Goal: Contribute content

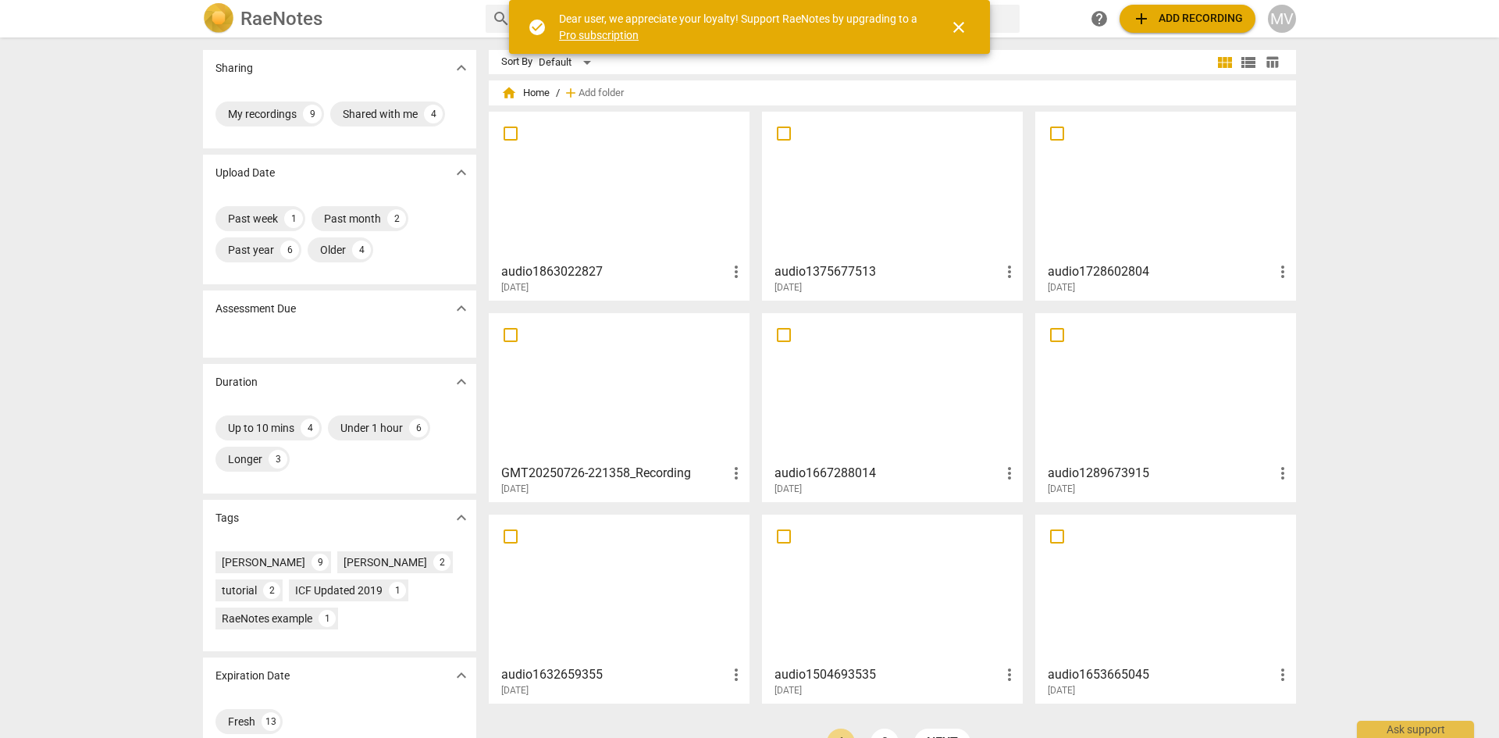
click at [597, 201] on div at bounding box center [619, 186] width 250 height 138
click at [1181, 15] on span "add Add recording" at bounding box center [1187, 18] width 111 height 19
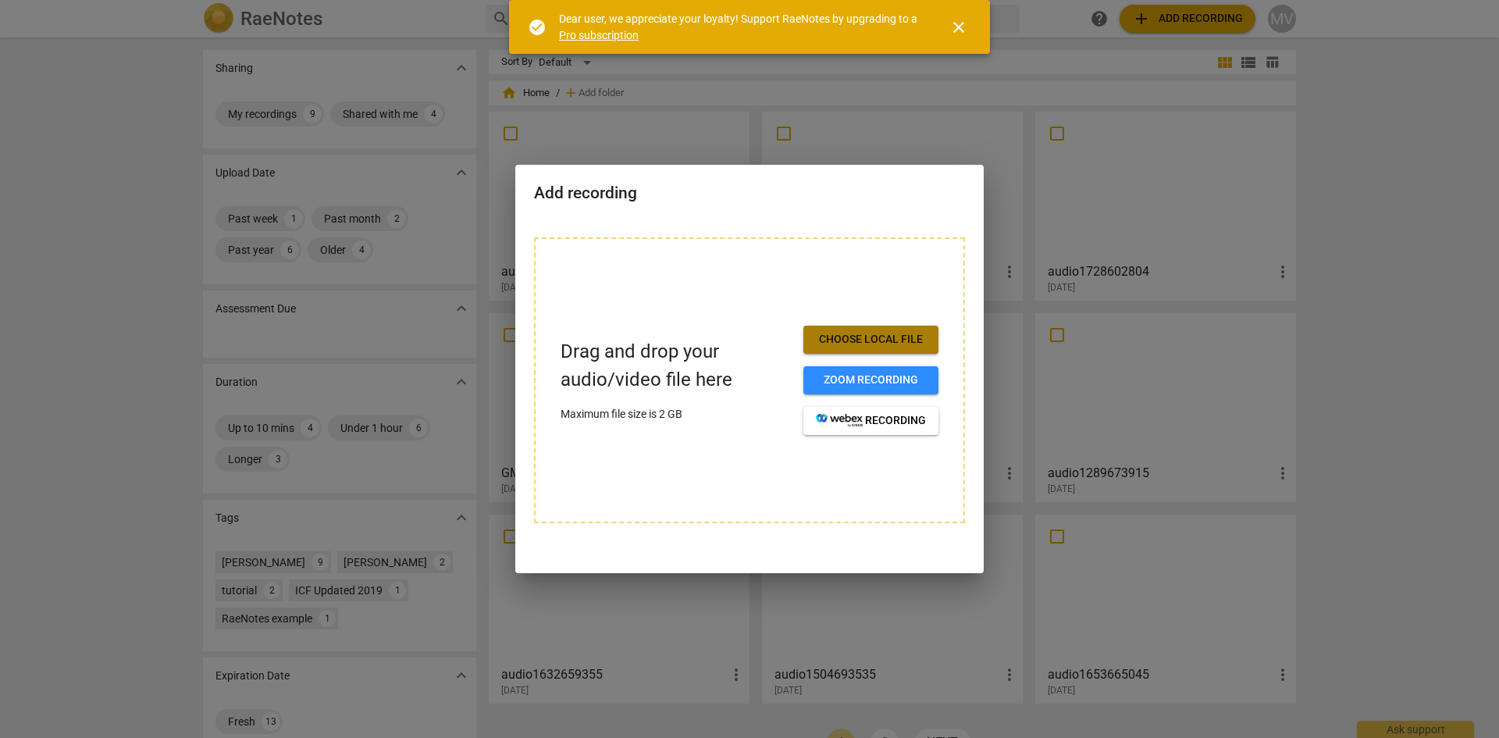
click at [881, 343] on span "Choose local file" at bounding box center [871, 340] width 110 height 16
click at [853, 343] on span "Choose local file" at bounding box center [871, 340] width 110 height 16
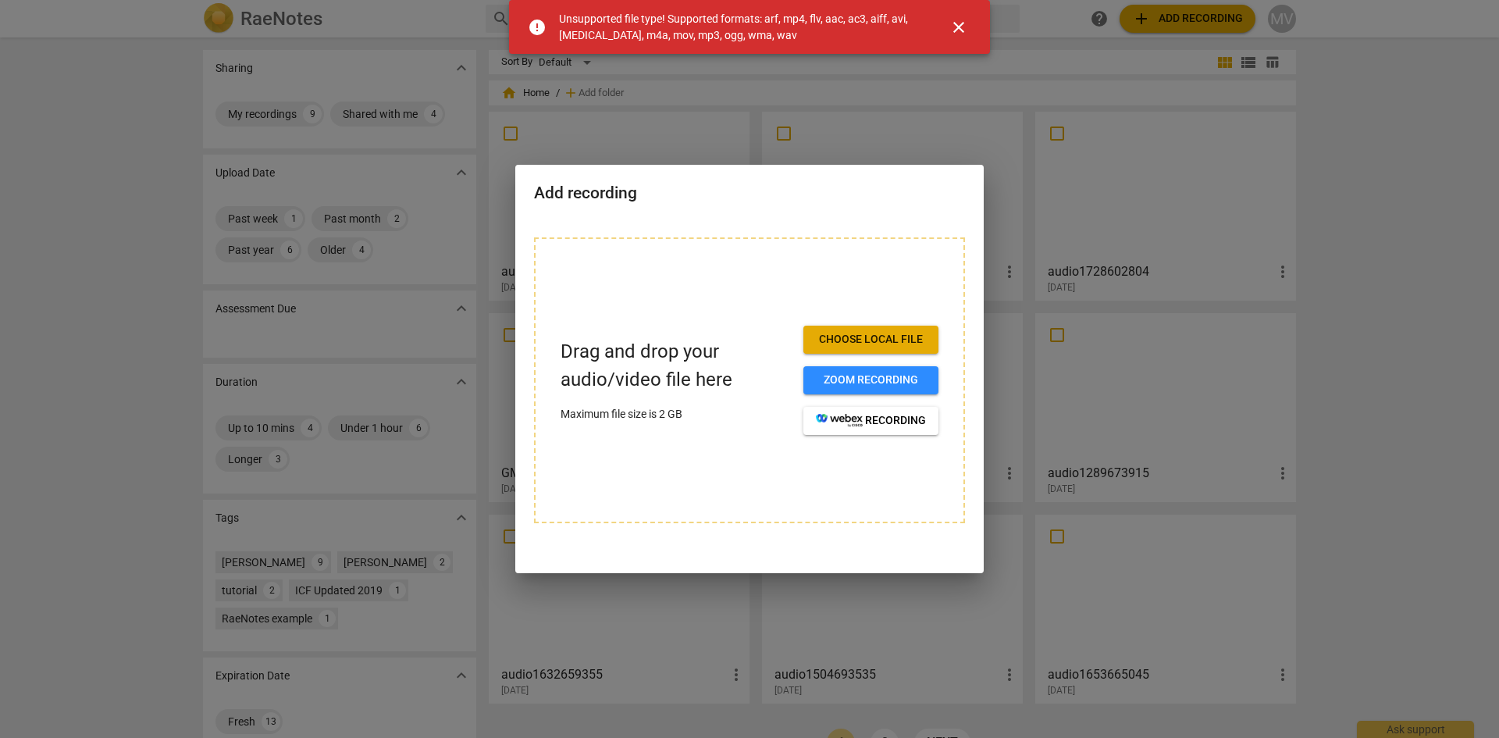
click at [963, 28] on span "close" at bounding box center [959, 27] width 19 height 19
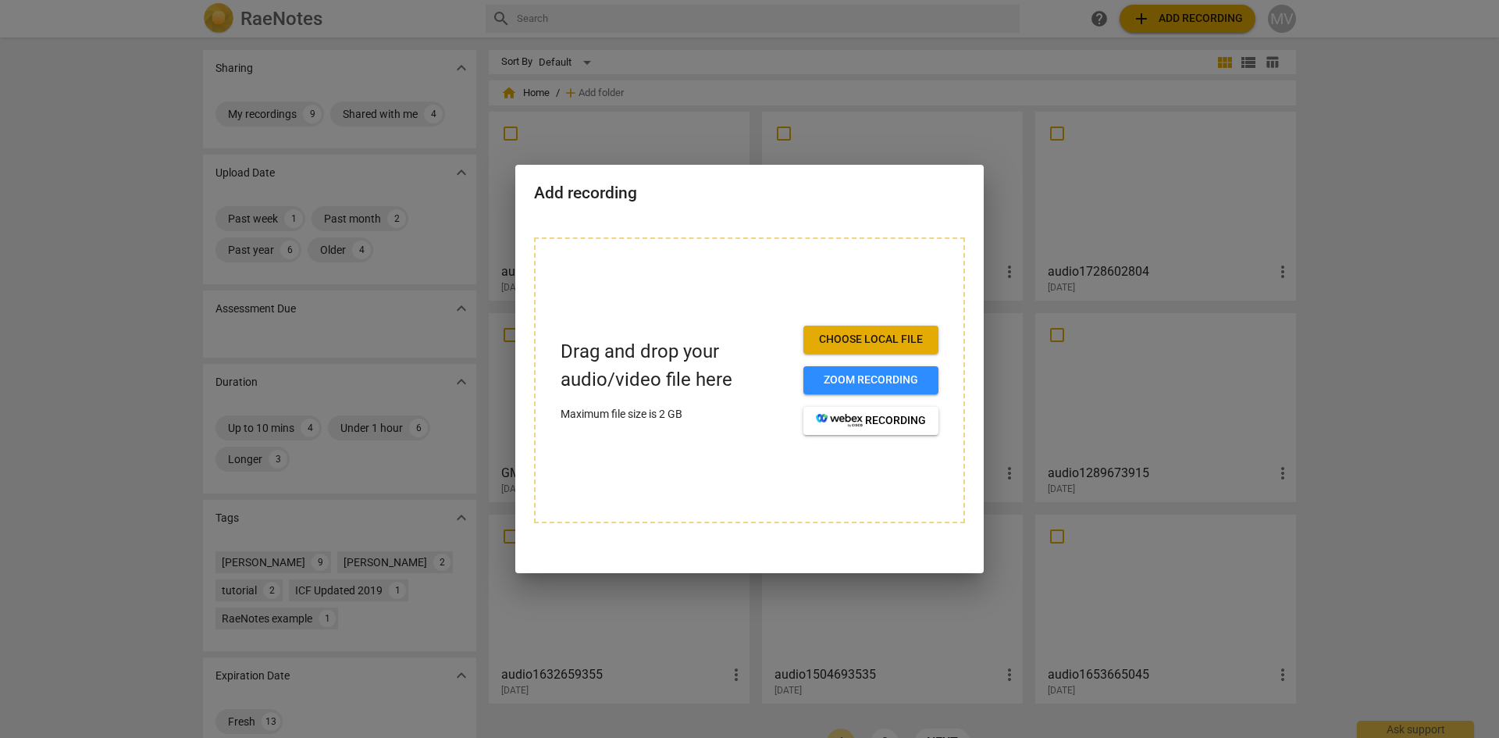
click at [860, 343] on span "Choose local file" at bounding box center [871, 340] width 110 height 16
